Goal: Navigation & Orientation: Find specific page/section

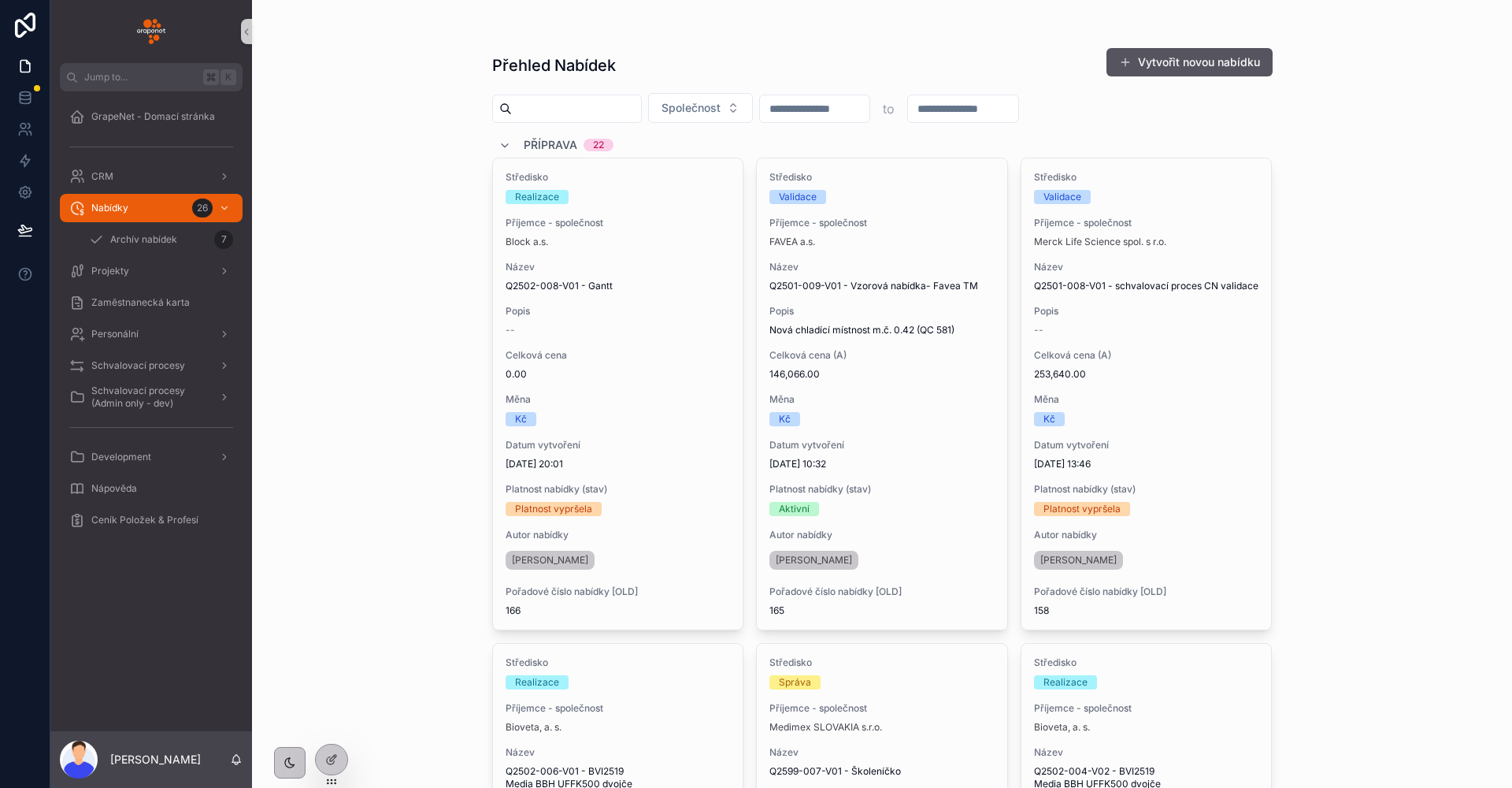
click at [1316, 140] on div "Přehled Nabídek Vytvořit novou nabídku Společnost to Příprava 22 Středisko Real…" at bounding box center [882, 394] width 1260 height 788
click at [137, 119] on span "GrapeNet - Domací stránka" at bounding box center [153, 117] width 124 height 13
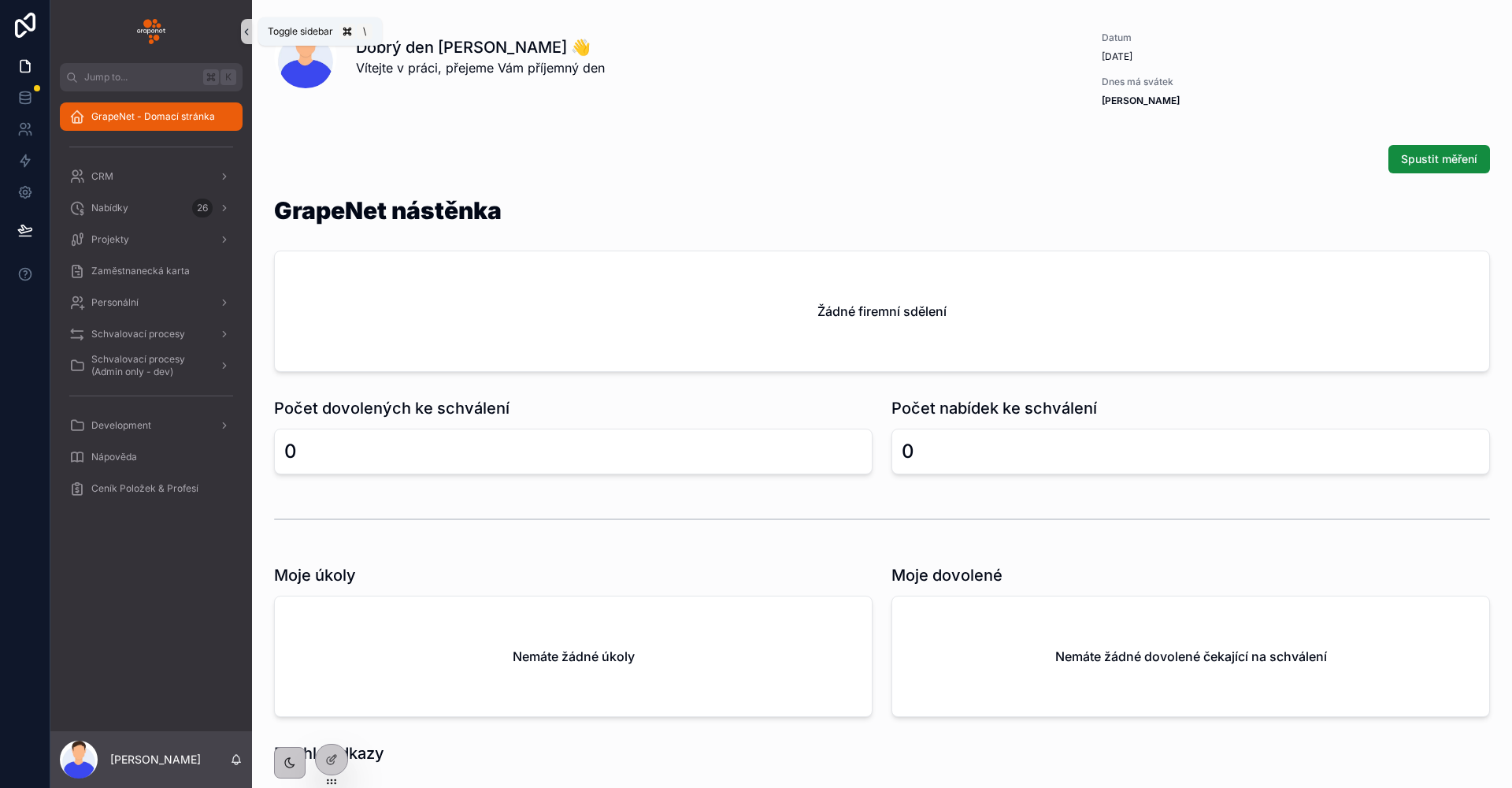
click at [242, 35] on icon "scrollable content" at bounding box center [246, 31] width 11 height 12
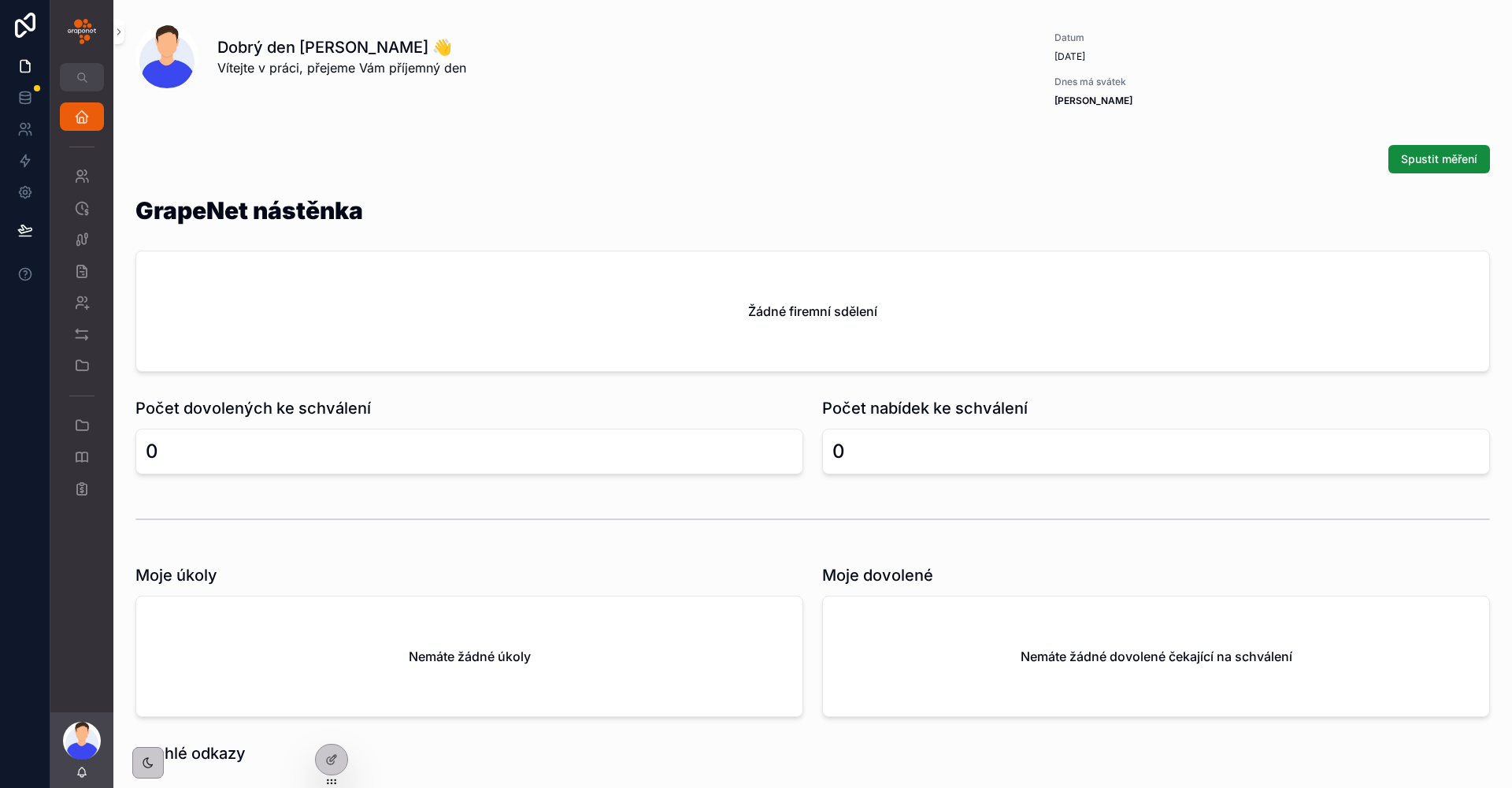
click at [94, 36] on img "scrollable content" at bounding box center [81, 32] width 28 height 26
click at [122, 39] on button "scrollable content" at bounding box center [119, 32] width 11 height 26
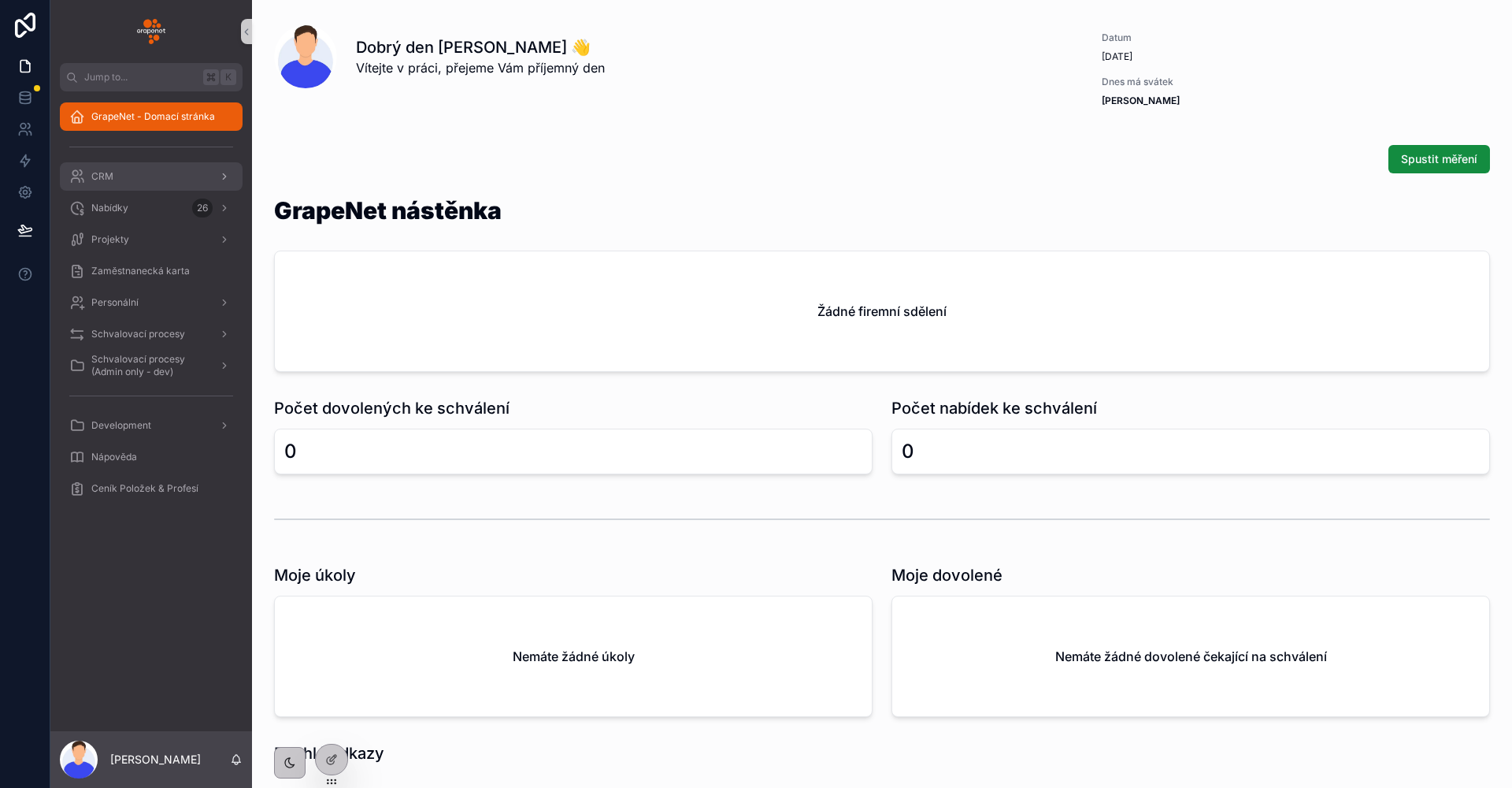
click at [150, 171] on div "CRM" at bounding box center [151, 177] width 164 height 26
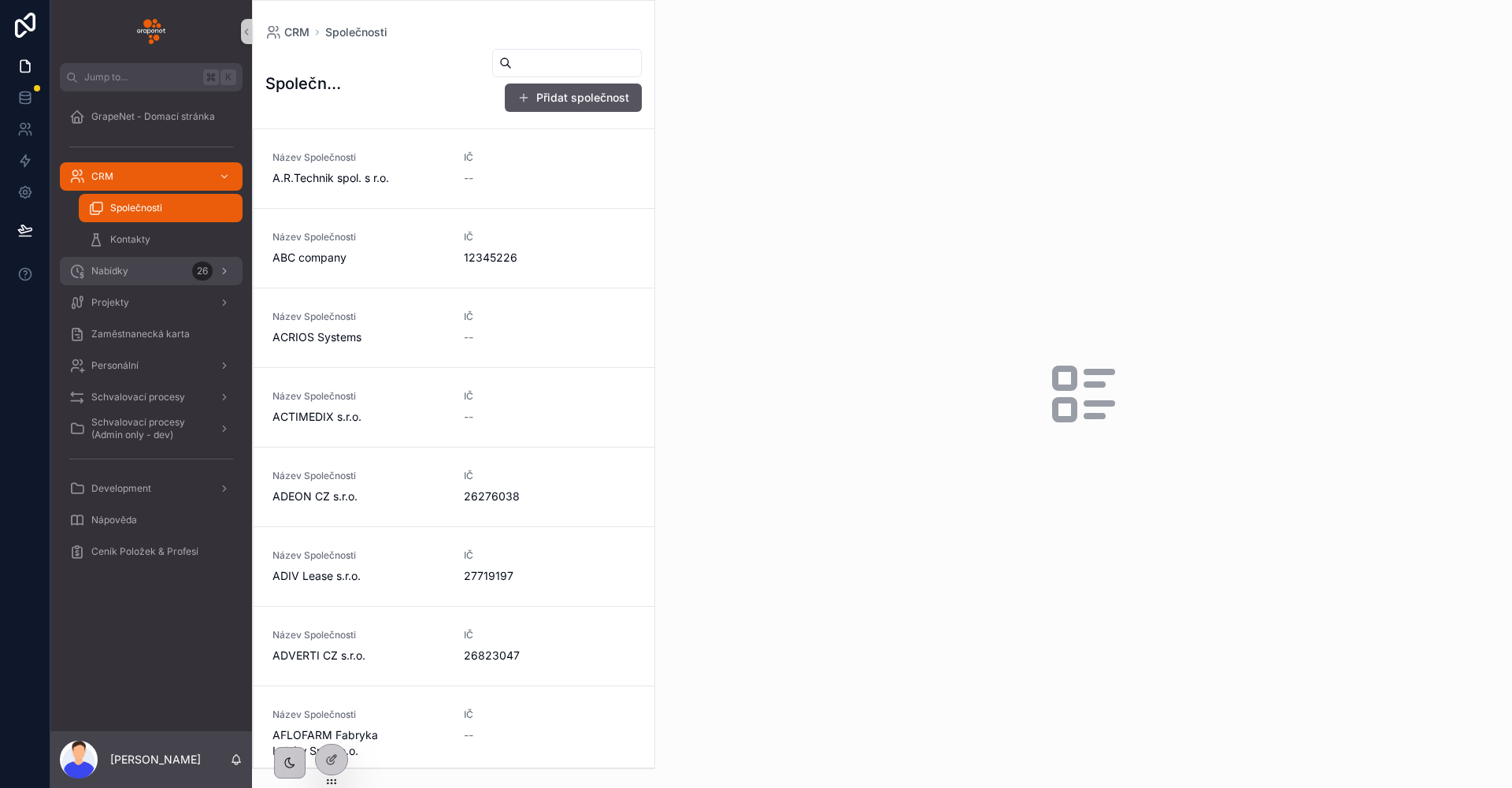
click at [137, 262] on div "Nabídky 26" at bounding box center [151, 271] width 164 height 26
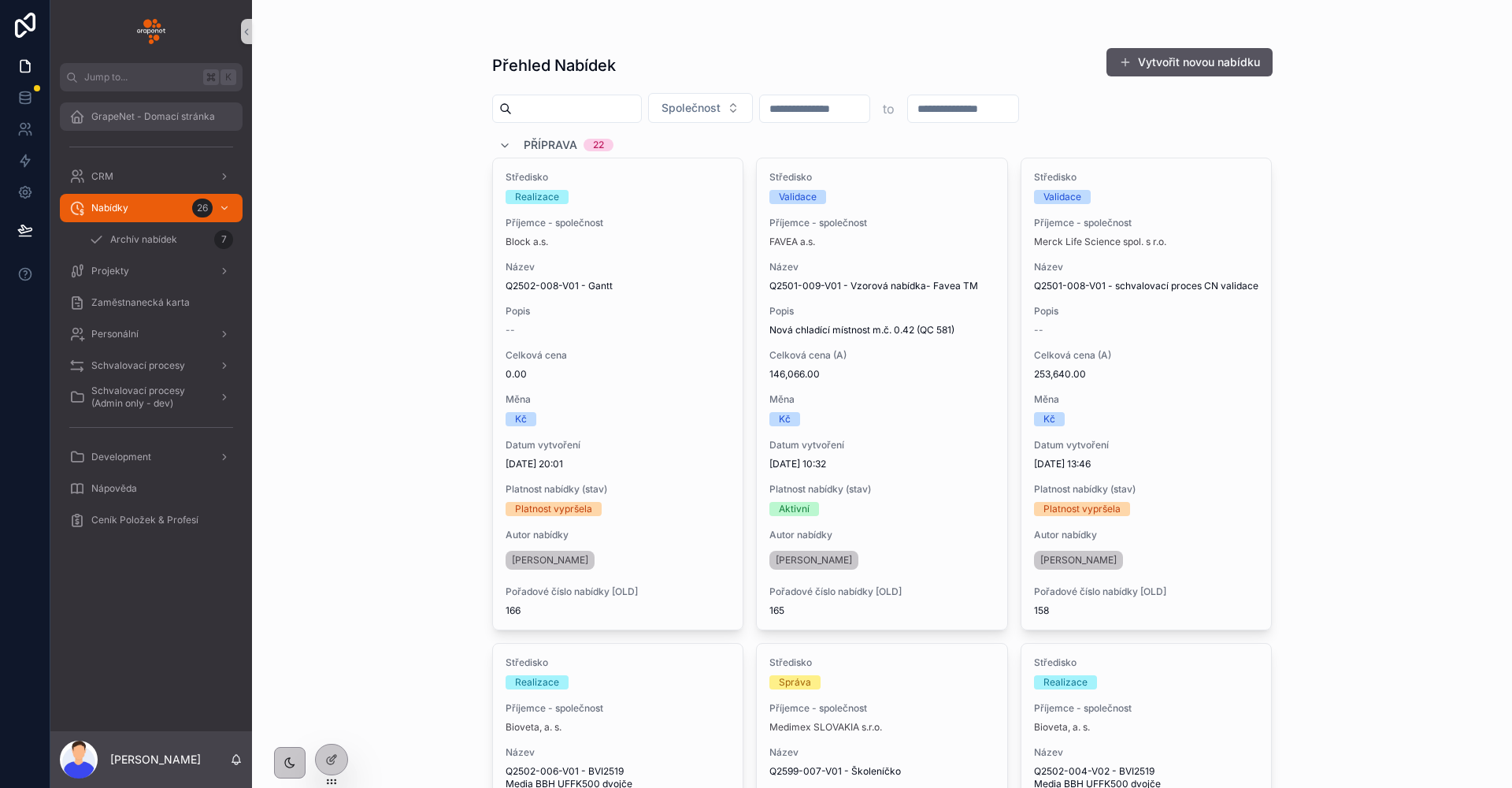
click at [145, 125] on div "GrapeNet - Domací stránka" at bounding box center [151, 117] width 164 height 26
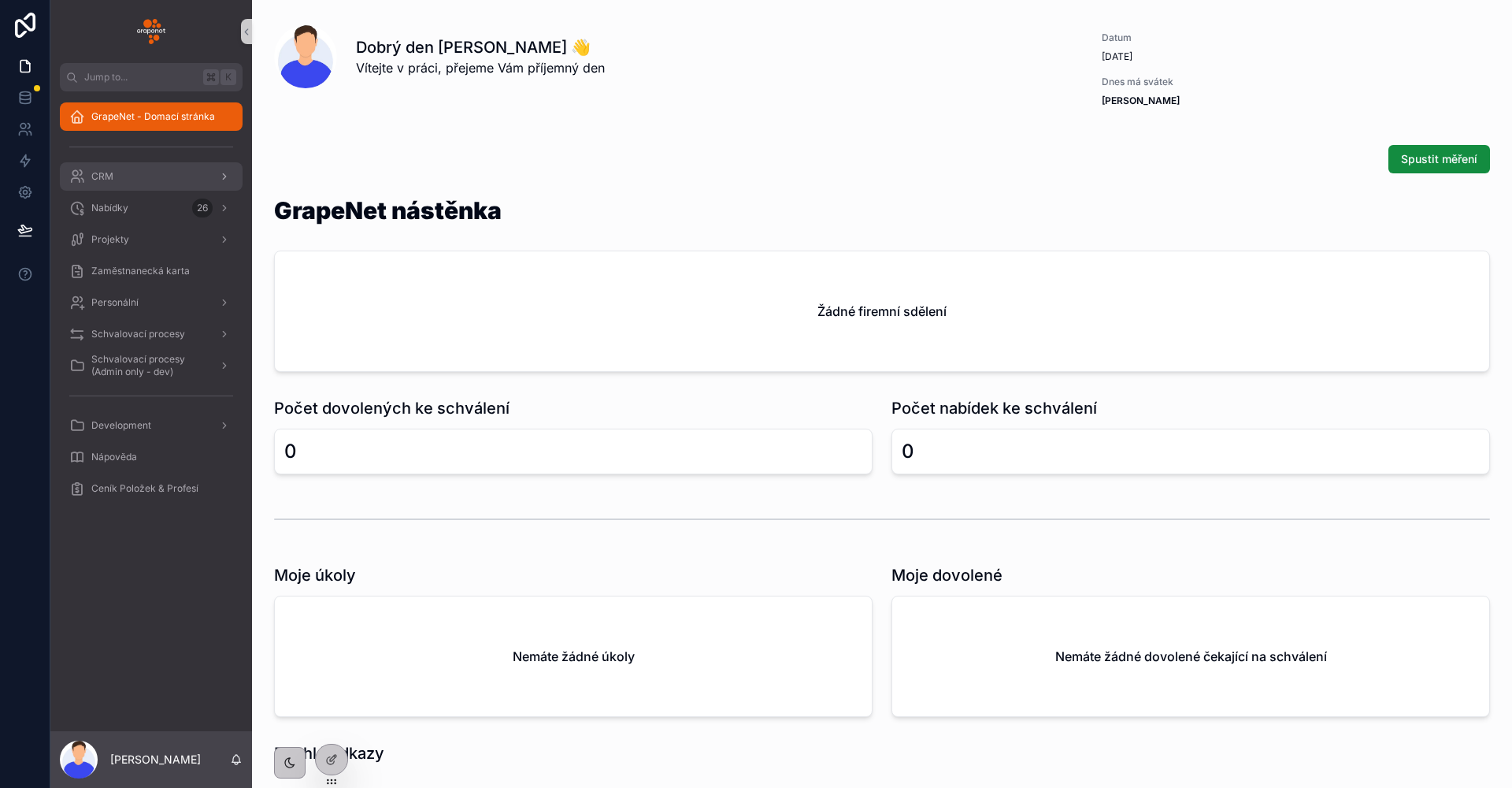
click at [139, 173] on div "CRM" at bounding box center [151, 177] width 164 height 26
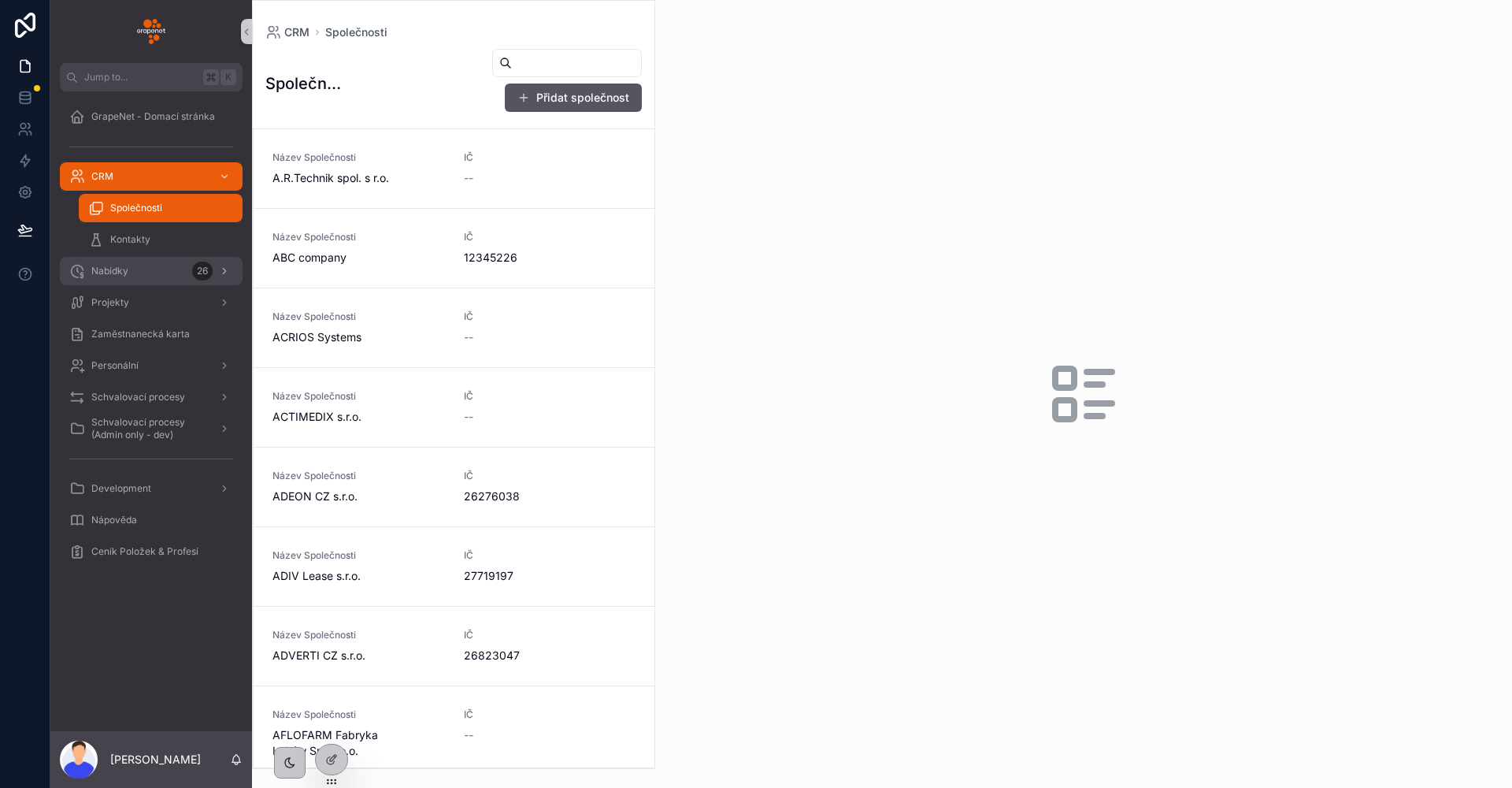
click at [137, 276] on div "Nabídky 26" at bounding box center [151, 271] width 164 height 26
